Goal: Task Accomplishment & Management: Manage account settings

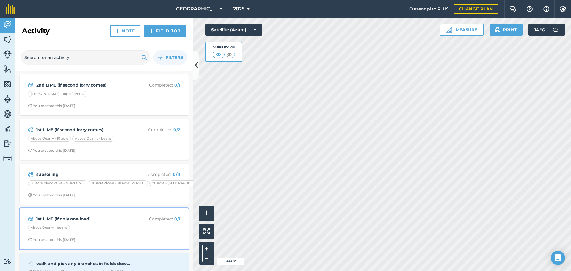
click at [116, 221] on strong "1st LIME (if only one load)" at bounding box center [83, 218] width 94 height 7
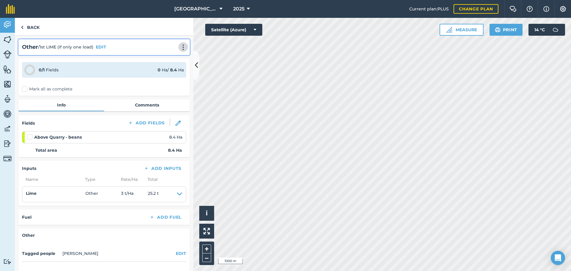
click at [180, 43] on button at bounding box center [183, 46] width 6 height 7
click at [154, 78] on link "Delete" at bounding box center [171, 74] width 38 height 12
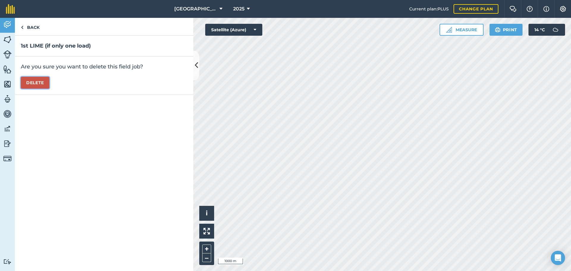
click at [40, 85] on button "Delete" at bounding box center [35, 83] width 29 height 12
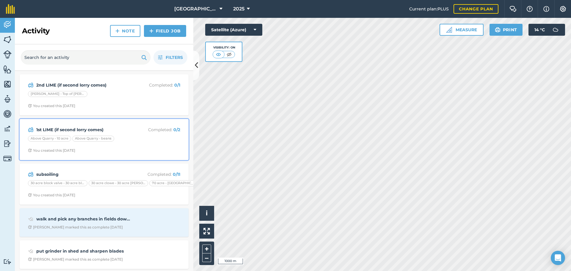
click at [98, 126] on div "1st LIME (if second lorry comes) Completed : 0 / 2" at bounding box center [104, 129] width 152 height 7
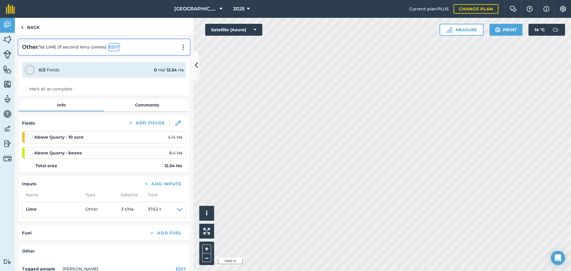
click at [114, 48] on button "EDIT" at bounding box center [114, 47] width 10 height 7
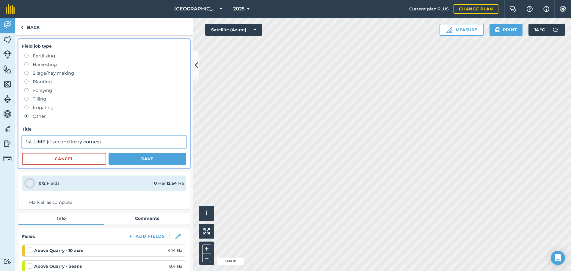
click at [88, 141] on input "1st LIME (if second lorry comes)" at bounding box center [104, 141] width 164 height 12
type input "1st LIME"
click at [114, 154] on button "Save" at bounding box center [147, 159] width 78 height 12
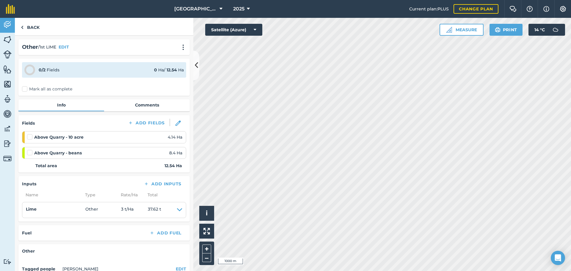
click at [31, 134] on label at bounding box center [30, 134] width 7 height 0
click at [31, 138] on input "checkbox" at bounding box center [29, 136] width 4 height 4
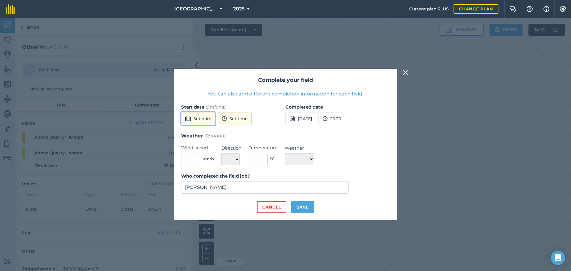
click at [203, 124] on button "Set date" at bounding box center [198, 118] width 34 height 13
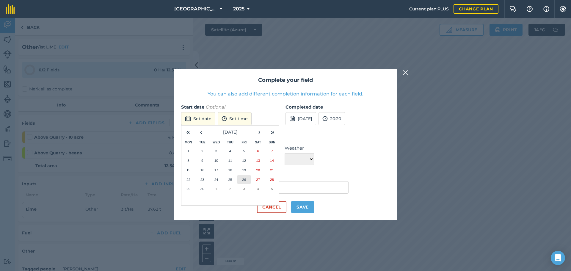
click at [243, 179] on abbr "26" at bounding box center [244, 179] width 4 height 4
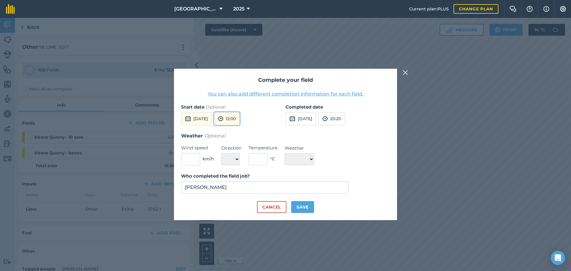
click at [239, 115] on button "12:00" at bounding box center [227, 118] width 26 height 13
click at [242, 187] on ul "00:00 00:30 01:00 01:30 02:00 02:30 03:00 03:30 04:00 04:30 05:00 05:30 06:00 0…" at bounding box center [228, 156] width 29 height 62
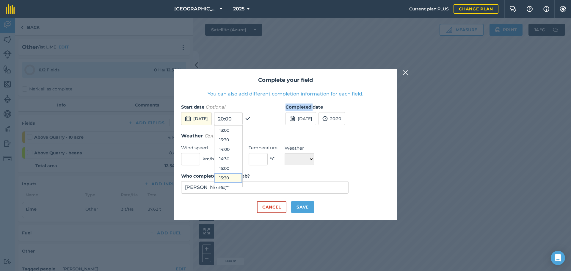
click at [242, 178] on button "15:30" at bounding box center [228, 178] width 28 height 10
click at [311, 119] on button "[DATE]" at bounding box center [300, 118] width 31 height 13
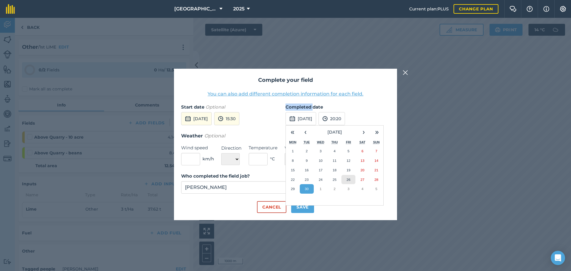
click at [345, 178] on button "26" at bounding box center [348, 180] width 14 height 10
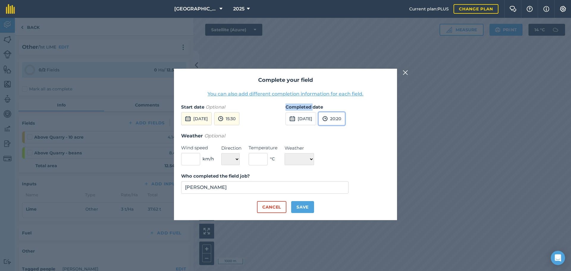
click at [345, 123] on button "20:20" at bounding box center [331, 118] width 26 height 13
click at [346, 135] on button "18:30" at bounding box center [333, 133] width 28 height 10
click at [299, 208] on button "Save" at bounding box center [302, 207] width 23 height 12
checkbox input "true"
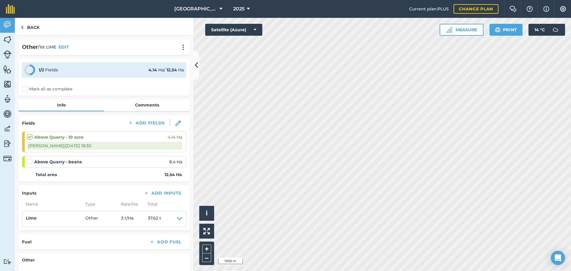
click at [31, 158] on label at bounding box center [30, 158] width 7 height 0
click at [31, 162] on input "checkbox" at bounding box center [29, 160] width 4 height 4
checkbox input "false"
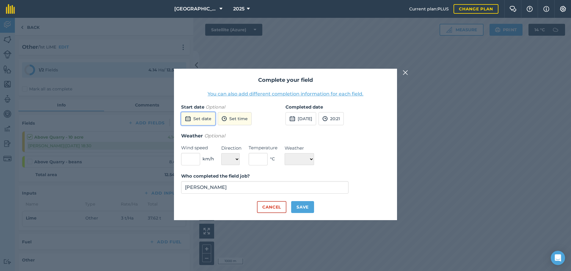
click at [210, 117] on button "Set date" at bounding box center [198, 118] width 34 height 13
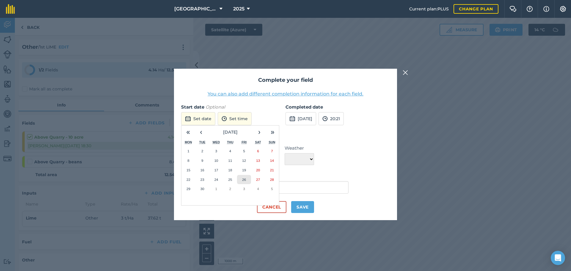
click at [245, 175] on button "26" at bounding box center [244, 180] width 14 height 10
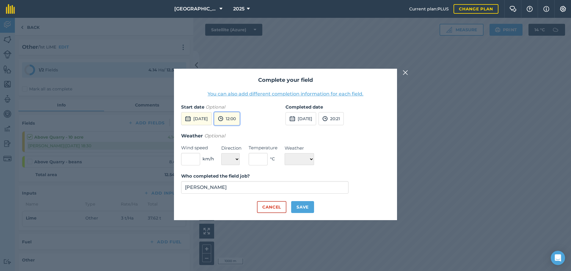
click at [239, 116] on button "12:00" at bounding box center [227, 118] width 26 height 13
click at [241, 174] on button "15:30" at bounding box center [228, 172] width 28 height 10
click at [316, 120] on button "[DATE]" at bounding box center [300, 118] width 31 height 13
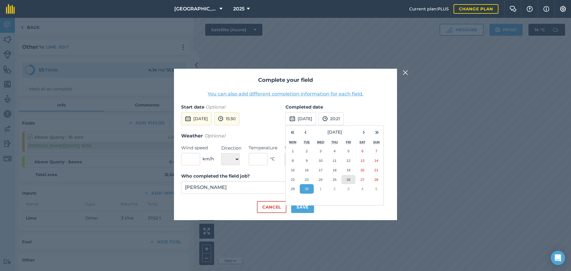
click at [350, 182] on button "26" at bounding box center [348, 180] width 14 height 10
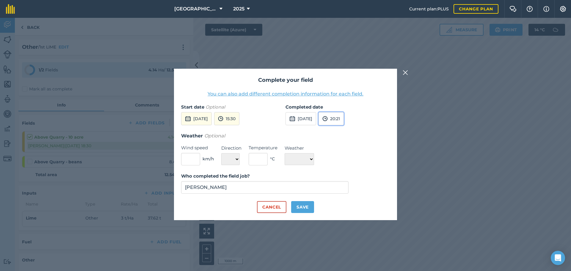
click at [327, 121] on img at bounding box center [324, 118] width 5 height 7
click at [346, 176] on button "18:30" at bounding box center [333, 174] width 28 height 10
click at [301, 207] on button "Save" at bounding box center [302, 207] width 23 height 12
checkbox input "true"
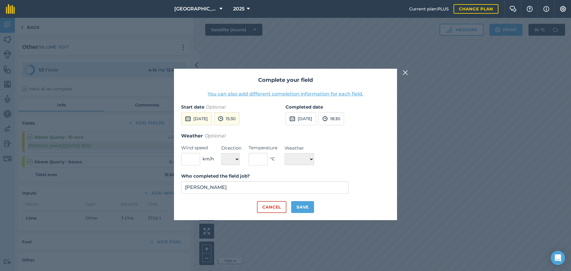
checkbox input "true"
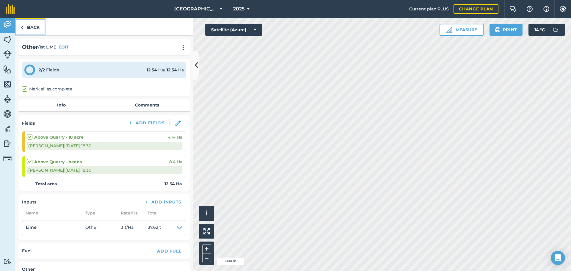
click at [37, 26] on link "Back" at bounding box center [30, 27] width 31 height 18
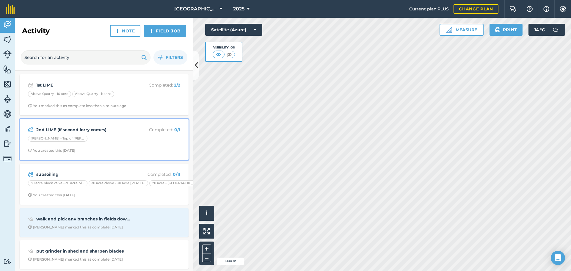
click at [91, 132] on strong "2nd LIME (if second lorry comes)" at bounding box center [83, 129] width 94 height 7
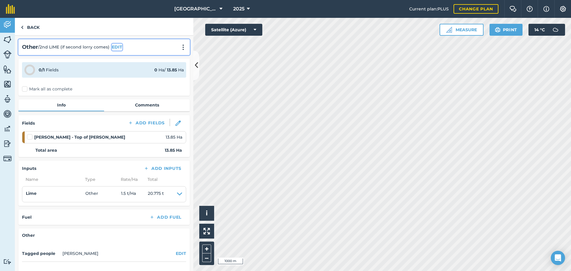
click at [112, 47] on button "EDIT" at bounding box center [117, 47] width 10 height 7
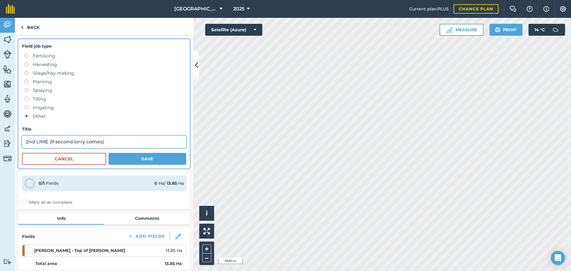
click at [112, 142] on input "2nd LIME (if second lorry comes)" at bounding box center [104, 141] width 164 height 12
type input "2nd LIME"
click at [112, 159] on button "Save" at bounding box center [147, 159] width 78 height 12
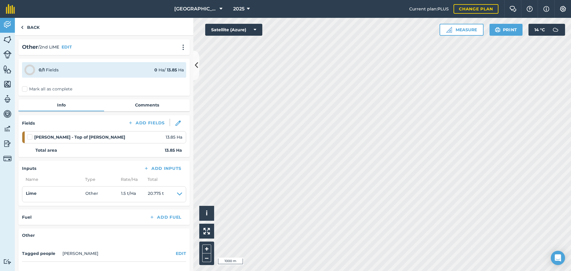
click at [27, 134] on label at bounding box center [30, 134] width 7 height 0
click at [27, 134] on input "checkbox" at bounding box center [29, 136] width 4 height 4
checkbox input "false"
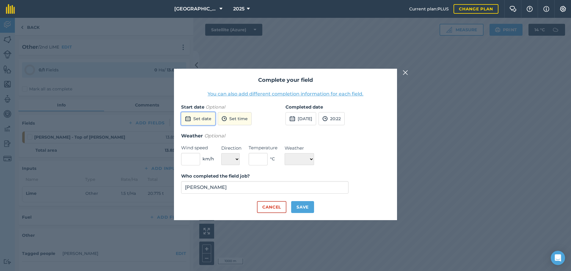
click at [193, 124] on button "Set date" at bounding box center [198, 118] width 34 height 13
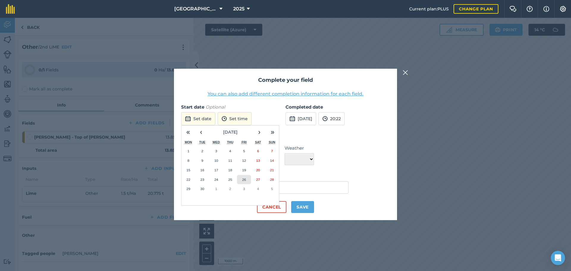
click at [248, 178] on button "26" at bounding box center [244, 180] width 14 height 10
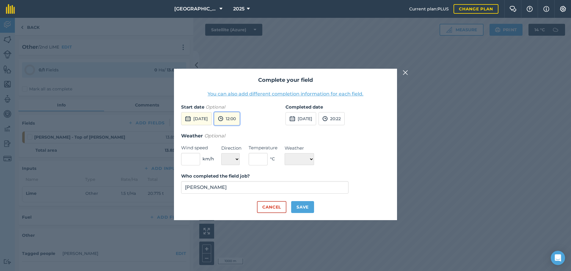
click at [239, 116] on button "12:00" at bounding box center [227, 118] width 26 height 13
click at [240, 185] on button "19:00" at bounding box center [228, 185] width 28 height 10
click at [342, 114] on button "20:22" at bounding box center [331, 118] width 26 height 13
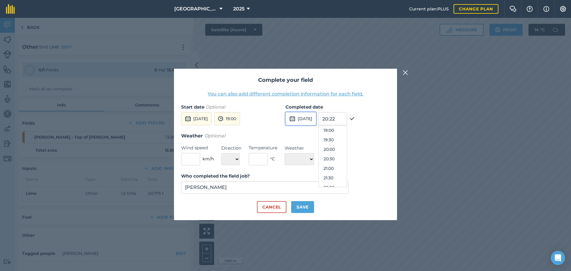
click at [316, 119] on button "[DATE]" at bounding box center [300, 118] width 31 height 13
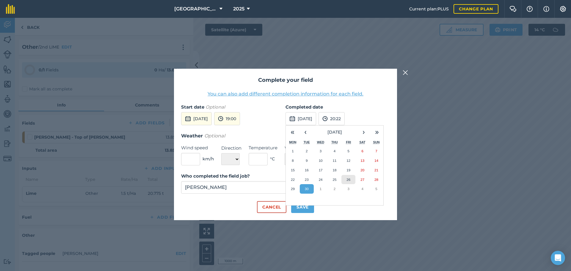
click at [345, 183] on button "26" at bounding box center [348, 180] width 14 height 10
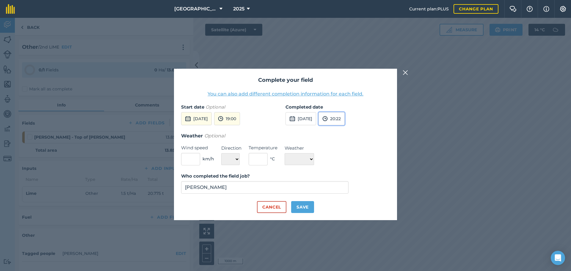
click at [344, 113] on button "20:22" at bounding box center [331, 118] width 26 height 13
click at [346, 177] on button "21:30" at bounding box center [333, 178] width 28 height 10
click at [350, 177] on div "Who completed the field job? [PERSON_NAME]" at bounding box center [285, 186] width 209 height 29
click at [295, 211] on button "Save" at bounding box center [302, 207] width 23 height 12
checkbox input "true"
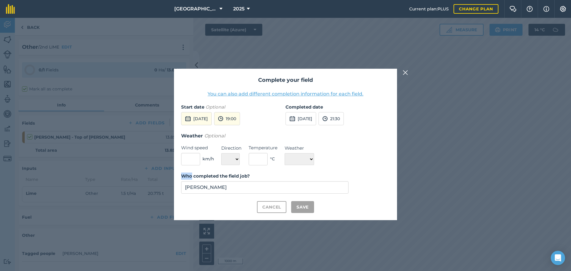
checkbox input "true"
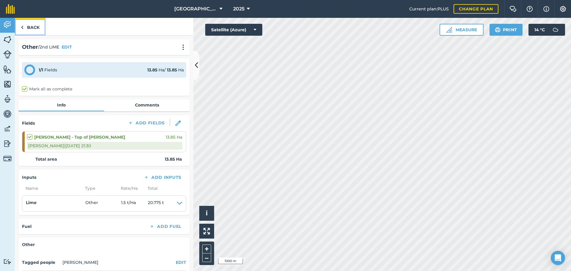
click at [36, 31] on link "Back" at bounding box center [30, 27] width 31 height 18
